Goal: Check status: Check status

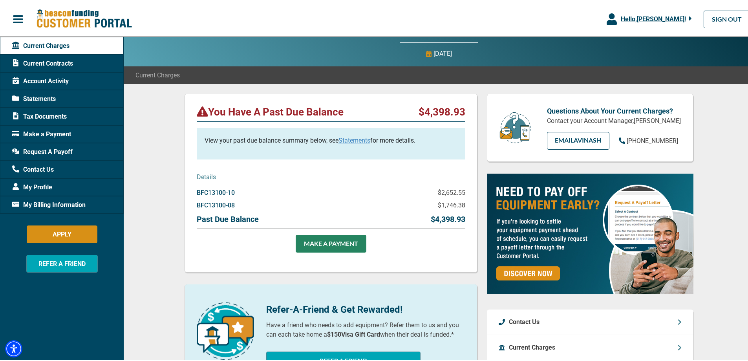
scroll to position [79, 0]
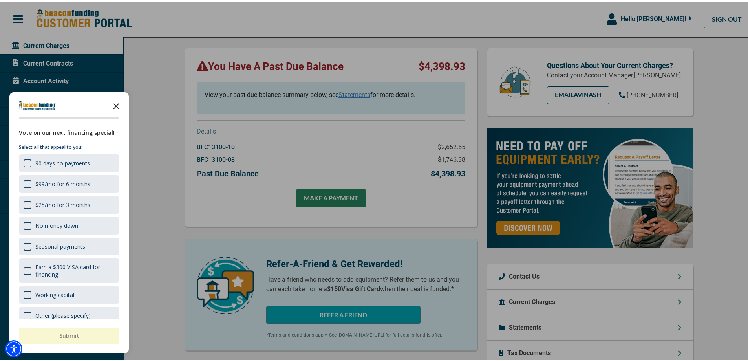
click at [118, 99] on icon "Close the survey" at bounding box center [116, 104] width 16 height 16
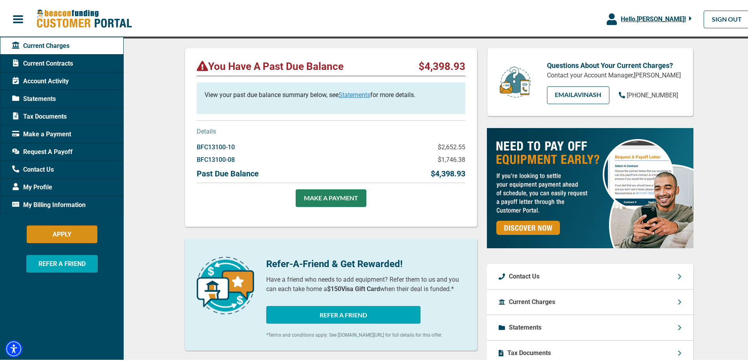
click at [348, 94] on link "Statements" at bounding box center [355, 93] width 32 height 7
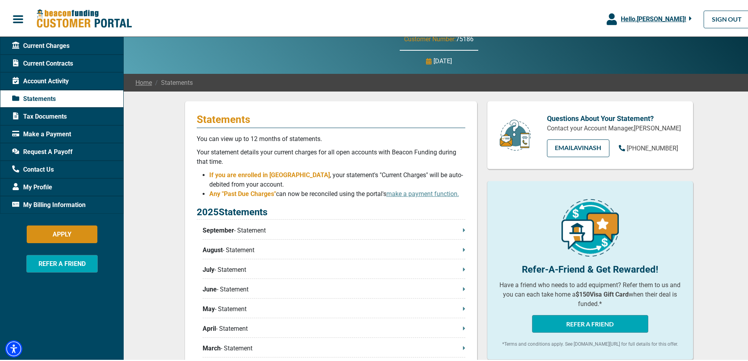
scroll to position [39, 0]
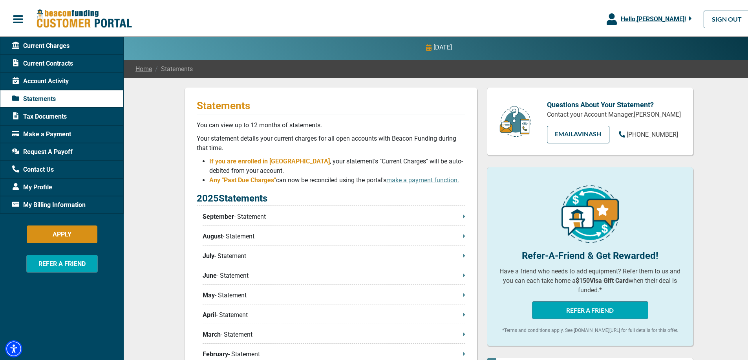
click at [252, 217] on p "September - Statement" at bounding box center [334, 215] width 263 height 9
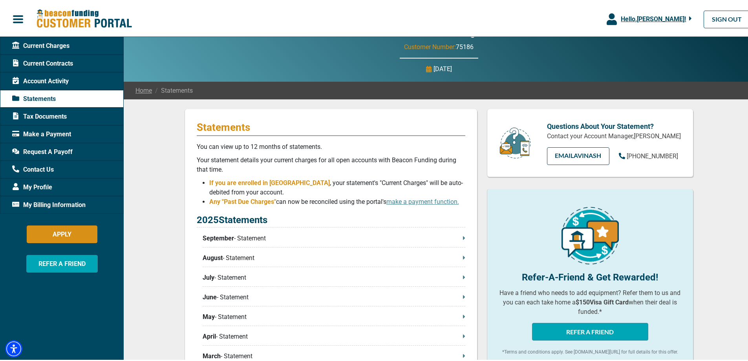
scroll to position [0, 0]
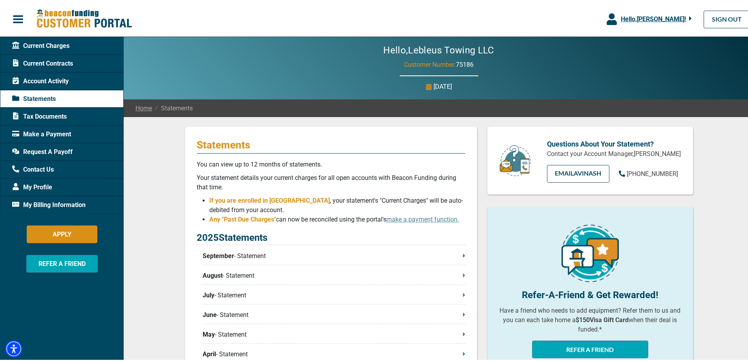
click at [61, 67] on div "Current Contracts" at bounding box center [62, 62] width 124 height 18
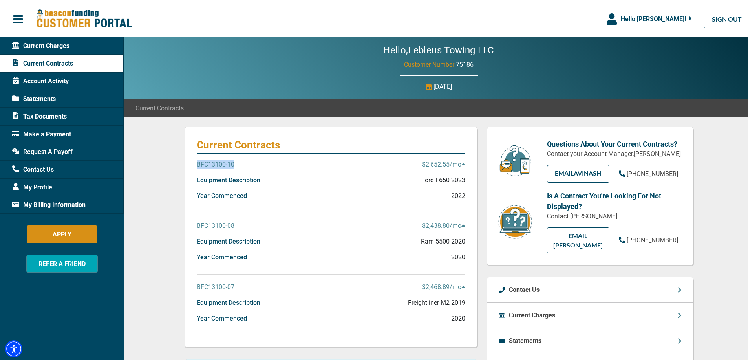
drag, startPoint x: 234, startPoint y: 161, endPoint x: 194, endPoint y: 160, distance: 40.5
click at [197, 161] on div "BFC13100-10 $2,652.55 /mo" at bounding box center [331, 166] width 269 height 16
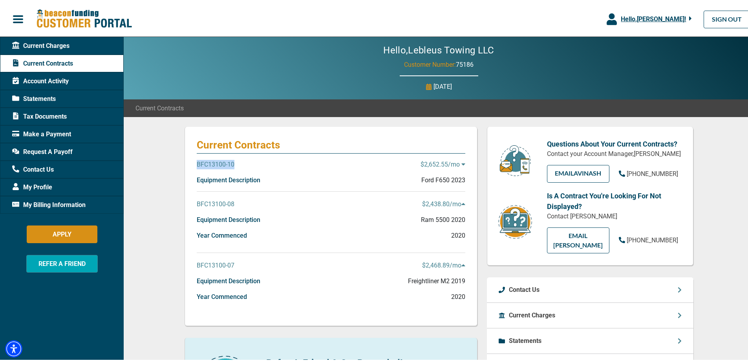
copy p "BFC13100-10"
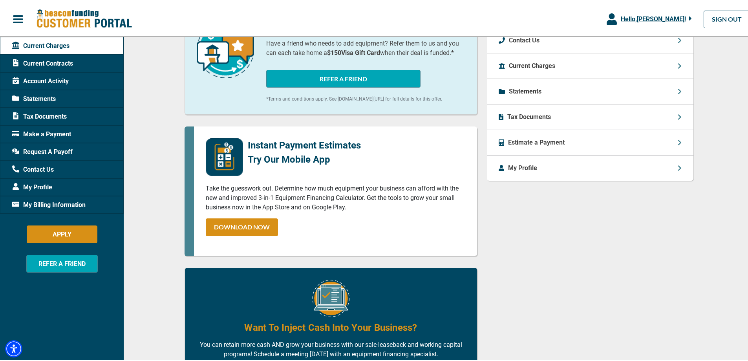
scroll to position [314, 0]
click at [57, 83] on span "Account Activity" at bounding box center [40, 79] width 57 height 9
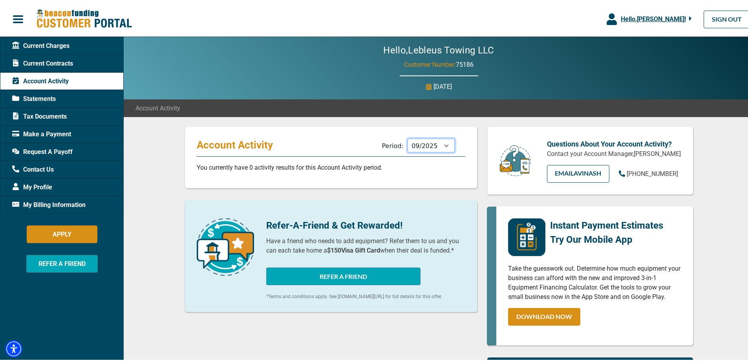
click at [427, 145] on select "10/2025 09/2025 08/2025 07/2025 06/2025 05/2025 04/2025 03/2025 02/2025 01/2025…" at bounding box center [431, 144] width 47 height 14
select select "10/2025"
click at [408, 137] on select "10/2025 09/2025 08/2025 07/2025 06/2025 05/2025 04/2025 03/2025 02/2025 01/2025…" at bounding box center [431, 144] width 47 height 14
click at [56, 60] on span "Current Contracts" at bounding box center [42, 61] width 61 height 9
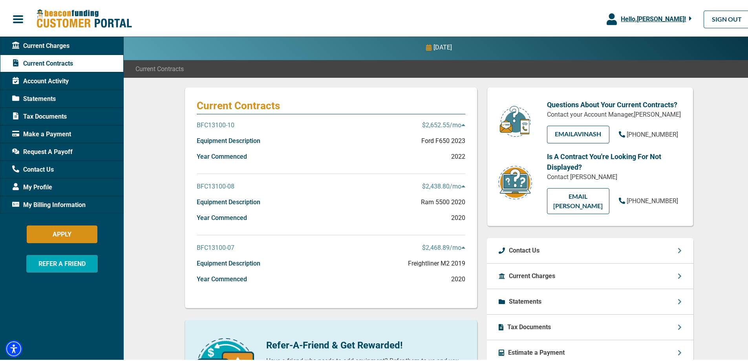
scroll to position [79, 0]
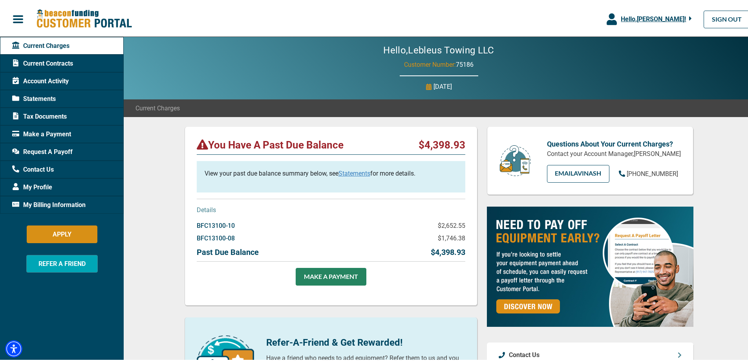
click at [334, 139] on p "You Have A Past Due Balance" at bounding box center [270, 143] width 147 height 13
